Goal: Check status: Check status

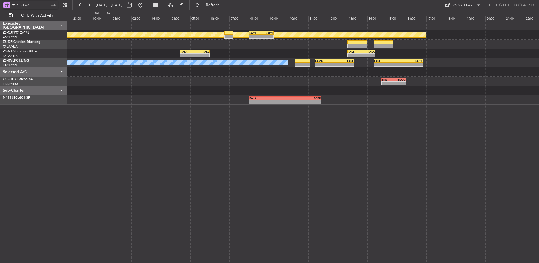
type input "532062"
drag, startPoint x: 59, startPoint y: 7, endPoint x: 54, endPoint y: 7, distance: 4.8
click at [58, 7] on div "532062" at bounding box center [36, 5] width 72 height 10
click at [54, 6] on div at bounding box center [53, 5] width 9 height 9
click at [55, 4] on div at bounding box center [53, 5] width 9 height 9
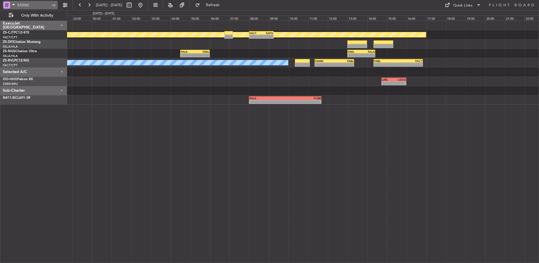
click at [32, 5] on input "532062" at bounding box center [33, 5] width 32 height 8
click at [34, 6] on input "532062" at bounding box center [33, 5] width 32 height 8
click at [52, 7] on div at bounding box center [53, 5] width 9 height 9
click at [50, 7] on div at bounding box center [53, 5] width 9 height 9
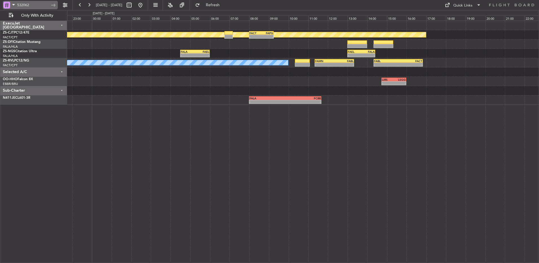
click at [48, 7] on input "532062" at bounding box center [33, 5] width 32 height 8
click at [54, 6] on div at bounding box center [53, 5] width 9 height 9
click at [90, 2] on button at bounding box center [88, 5] width 9 height 9
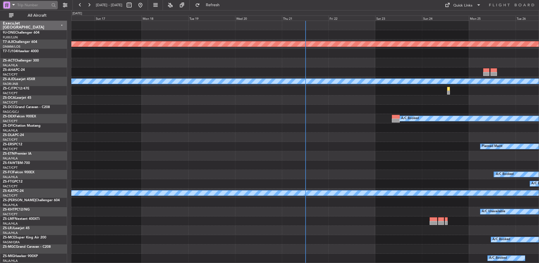
click at [33, 4] on input "text" at bounding box center [33, 5] width 32 height 8
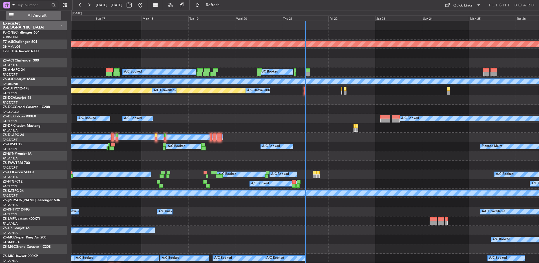
click at [39, 16] on span "All Aircraft" at bounding box center [37, 16] width 45 height 4
click at [35, 5] on input "text" at bounding box center [33, 5] width 32 height 8
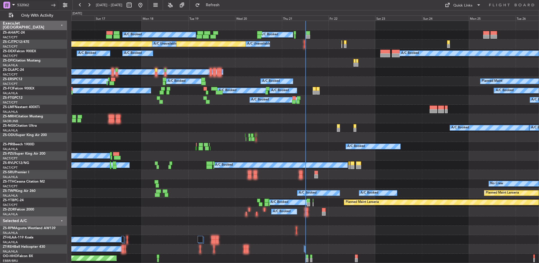
type input "532062"
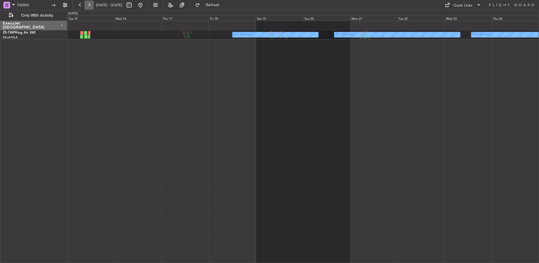
click at [90, 5] on button at bounding box center [88, 5] width 9 height 9
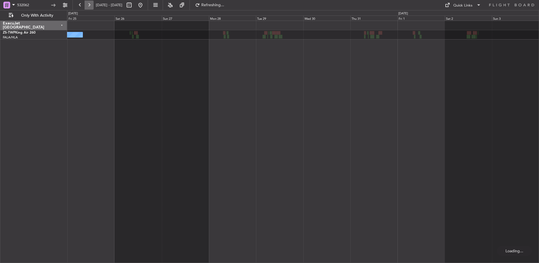
click at [90, 5] on button at bounding box center [88, 5] width 9 height 9
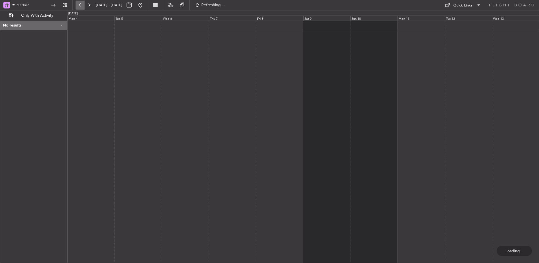
click at [79, 3] on button at bounding box center [79, 5] width 9 height 9
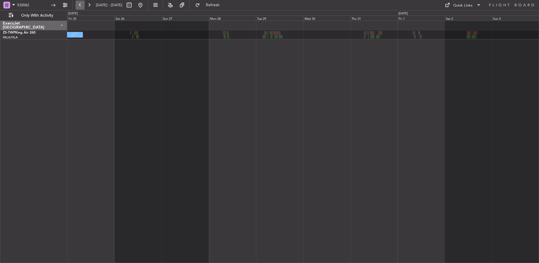
click at [79, 4] on button at bounding box center [79, 5] width 9 height 9
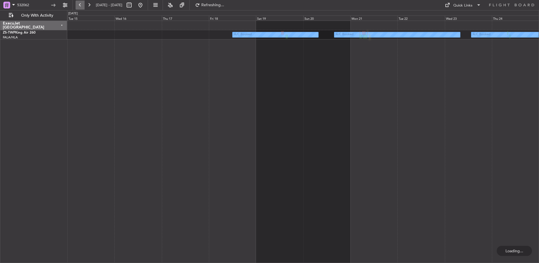
click at [79, 4] on button at bounding box center [79, 5] width 9 height 9
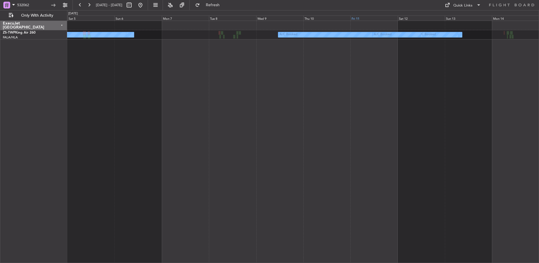
click at [353, 17] on div "Fri 11" at bounding box center [373, 17] width 47 height 5
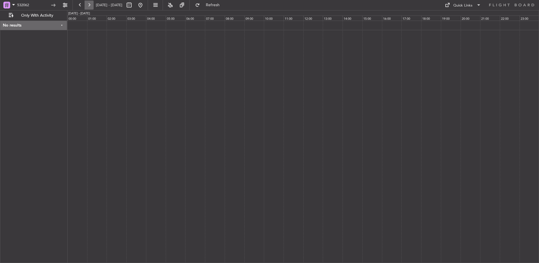
click at [91, 5] on button at bounding box center [88, 5] width 9 height 9
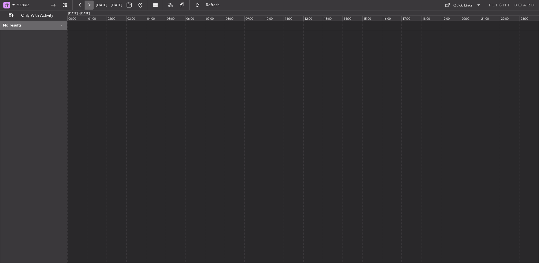
click at [91, 5] on button at bounding box center [88, 5] width 9 height 9
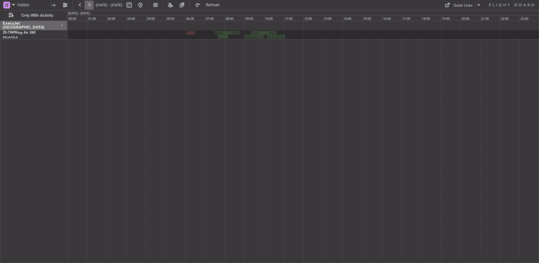
click at [91, 5] on button at bounding box center [88, 5] width 9 height 9
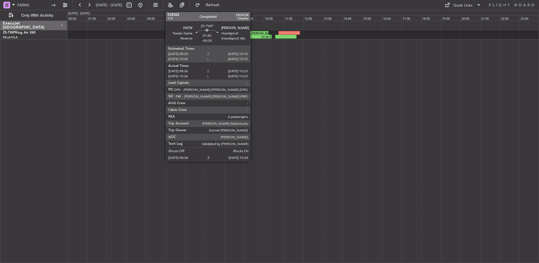
click at [252, 35] on div "08:38 Z" at bounding box center [245, 36] width 17 height 3
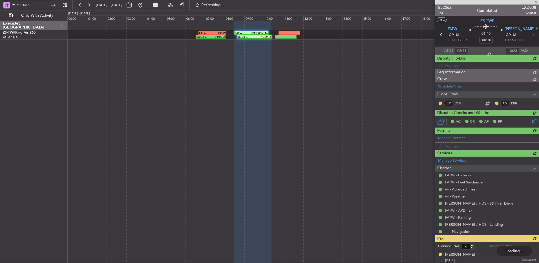
click at [0, 3] on html "532062 [DATE] - [DATE] Refreshing... Quick Links Only With Activity 06:33 Z 08:…" at bounding box center [269, 131] width 539 height 263
